Goal: Task Accomplishment & Management: Manage account settings

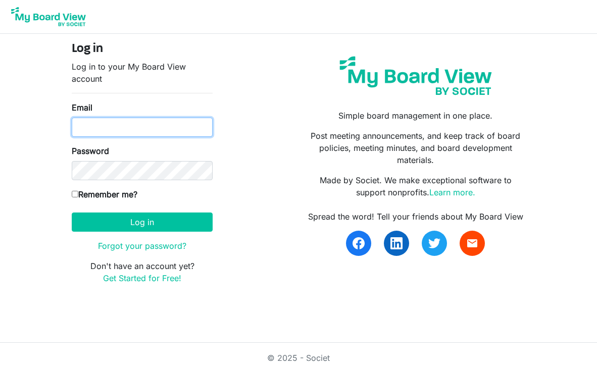
click at [119, 124] on input "Email" at bounding box center [142, 127] width 141 height 19
type input "officeadmin@baptistfoundationil.org"
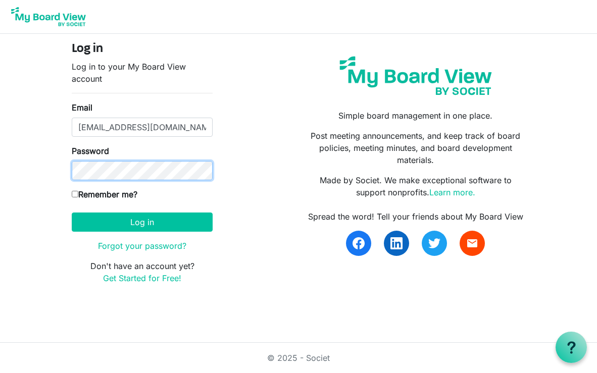
click at [72, 213] on button "Log in" at bounding box center [142, 222] width 141 height 19
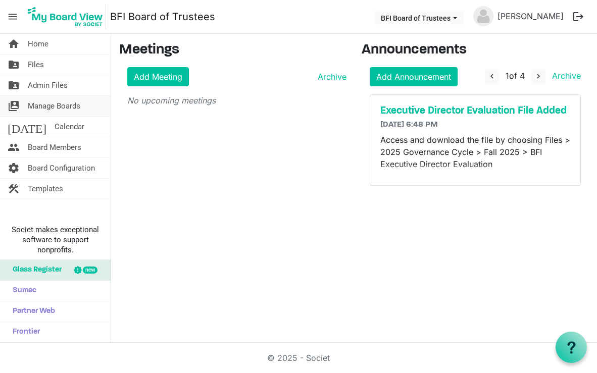
click at [46, 107] on span "Manage Boards" at bounding box center [54, 106] width 53 height 20
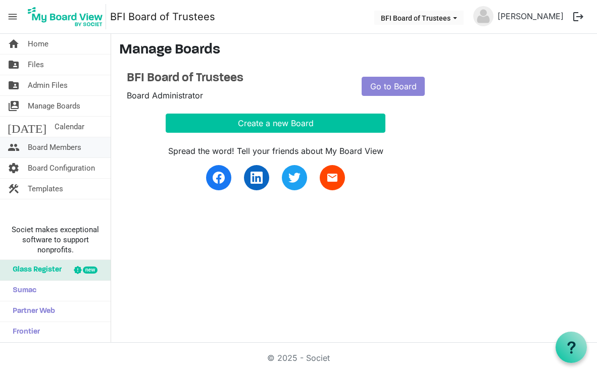
click at [49, 145] on span "Board Members" at bounding box center [55, 147] width 54 height 20
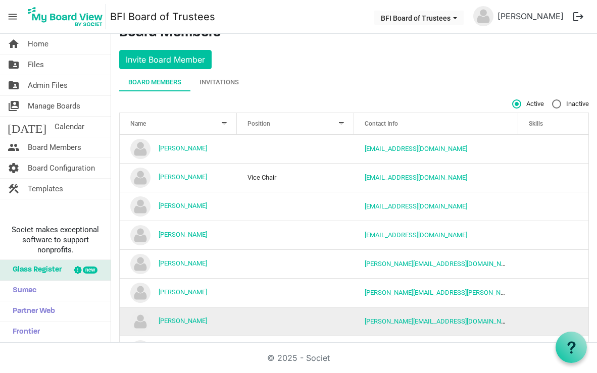
scroll to position [23, 0]
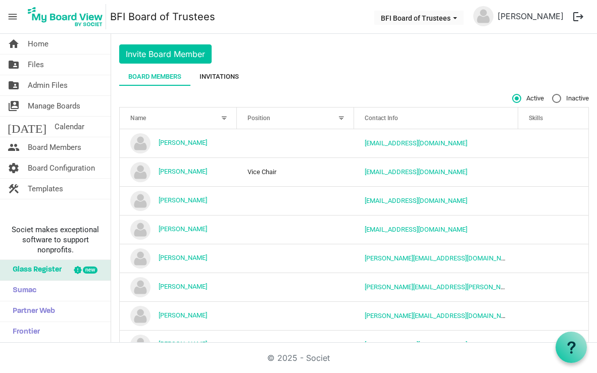
click at [231, 76] on div "Invitations" at bounding box center [219, 77] width 39 height 10
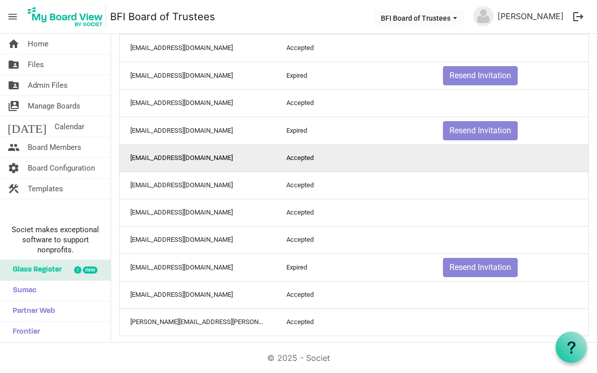
scroll to position [414, 0]
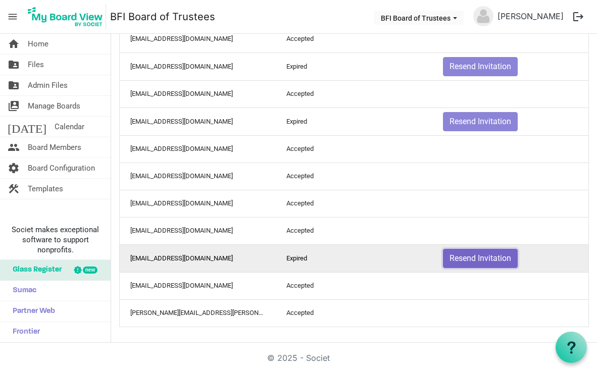
click at [474, 259] on button "Resend Invitation" at bounding box center [480, 258] width 75 height 19
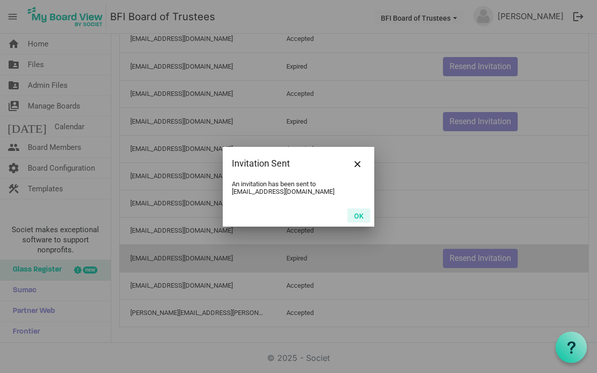
click at [355, 211] on button "OK" at bounding box center [359, 216] width 23 height 14
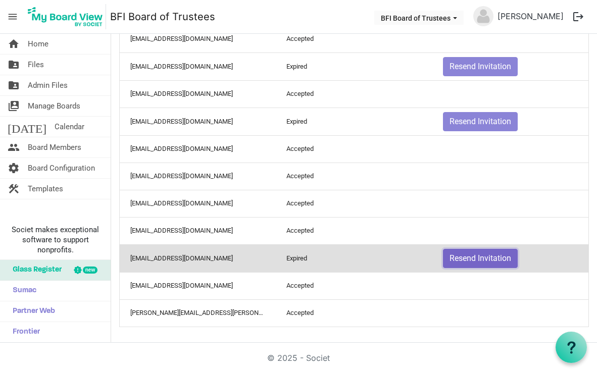
click at [476, 261] on button "Resend Invitation" at bounding box center [480, 258] width 75 height 19
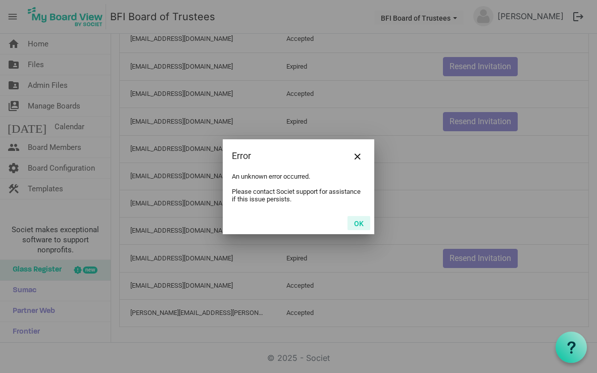
click at [358, 222] on button "OK" at bounding box center [359, 223] width 23 height 14
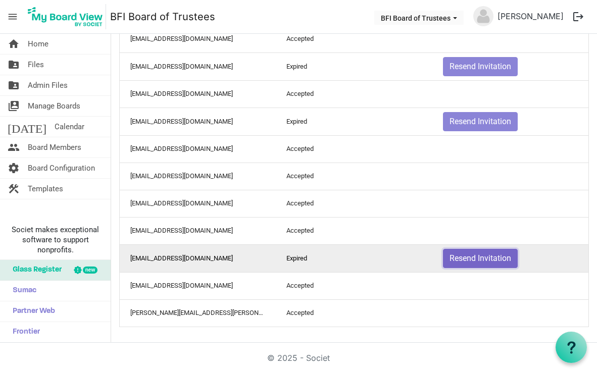
click at [473, 253] on button "Resend Invitation" at bounding box center [480, 258] width 75 height 19
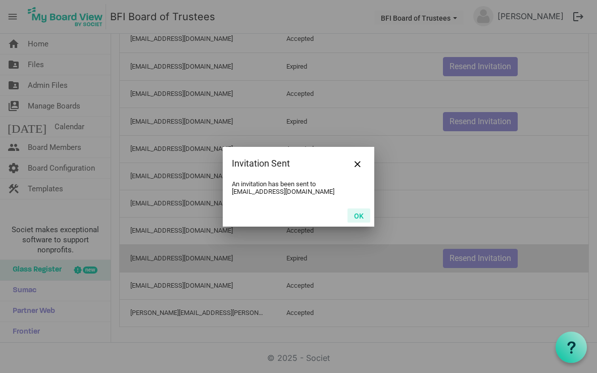
click at [357, 209] on button "OK" at bounding box center [359, 216] width 23 height 14
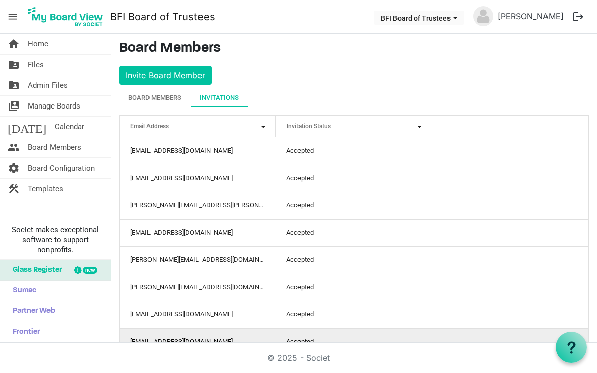
scroll to position [0, 0]
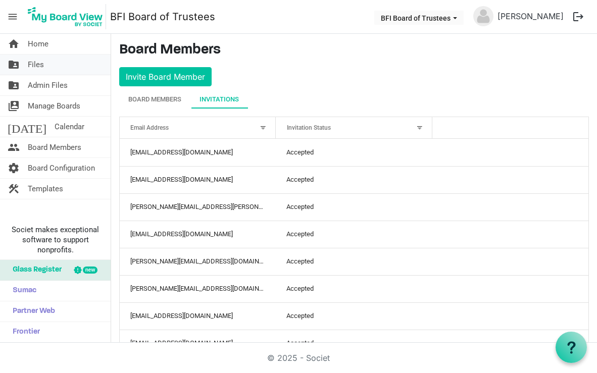
click at [38, 65] on span "Files" at bounding box center [36, 65] width 16 height 20
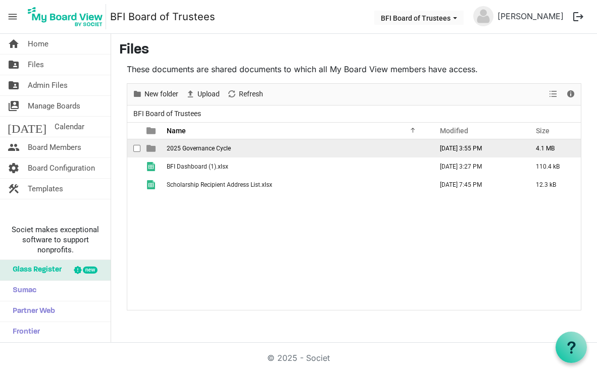
click at [203, 149] on span "2025 Governance Cycle" at bounding box center [199, 148] width 64 height 7
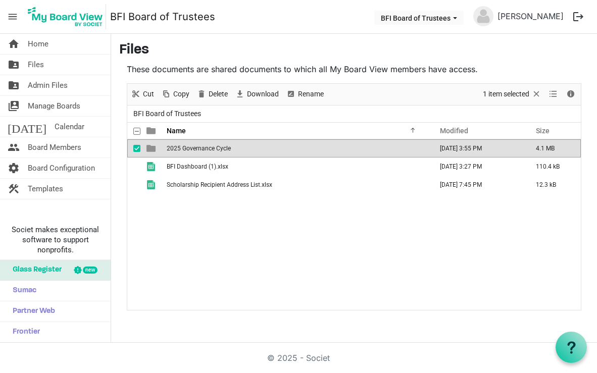
click at [207, 149] on span "2025 Governance Cycle" at bounding box center [199, 148] width 64 height 7
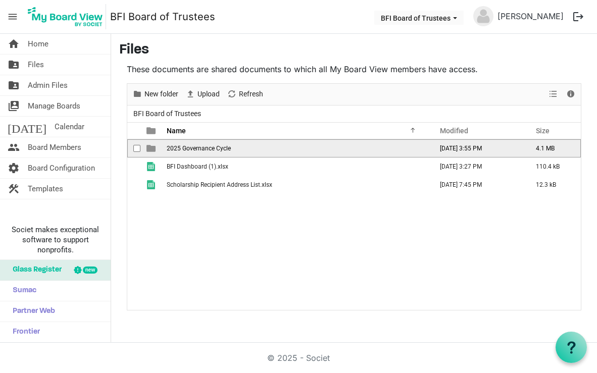
click at [192, 149] on span "2025 Governance Cycle" at bounding box center [199, 148] width 64 height 7
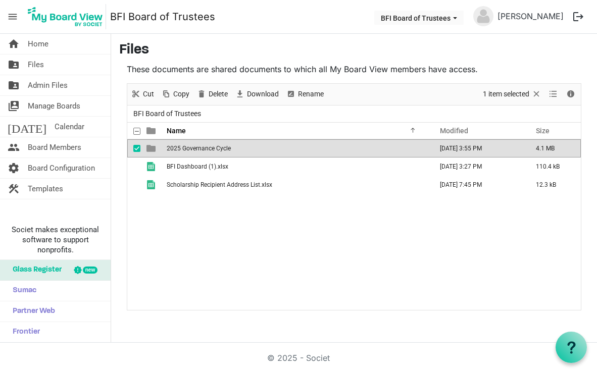
click at [192, 149] on span "2025 Governance Cycle" at bounding box center [199, 148] width 64 height 7
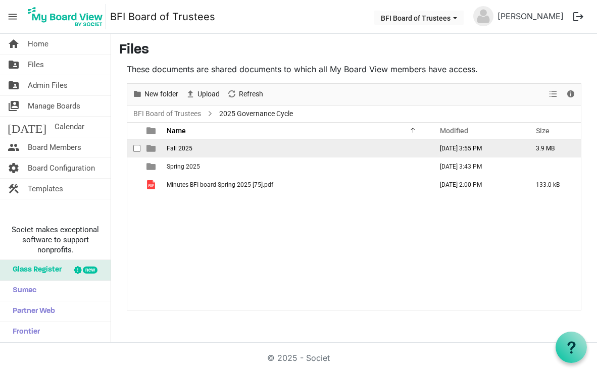
click at [182, 149] on span "Fall 2025" at bounding box center [180, 148] width 26 height 7
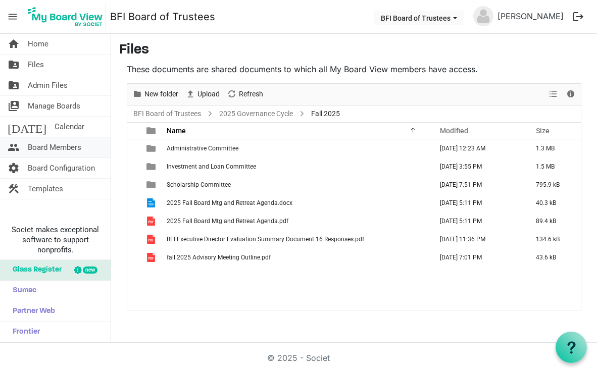
click at [56, 149] on span "Board Members" at bounding box center [55, 147] width 54 height 20
